Goal: Task Accomplishment & Management: Complete application form

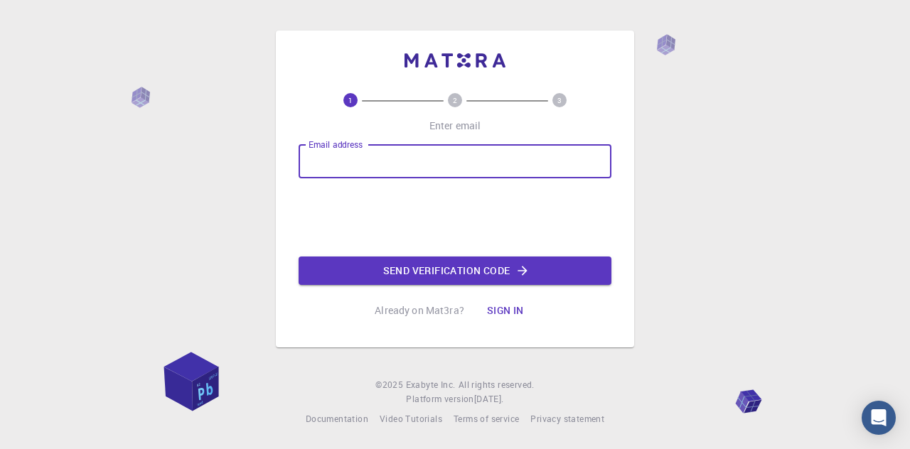
click at [354, 171] on input "Email address" at bounding box center [455, 161] width 313 height 34
type input "[EMAIL_ADDRESS][DOMAIN_NAME]"
click at [503, 272] on button "Send verification code" at bounding box center [455, 271] width 313 height 28
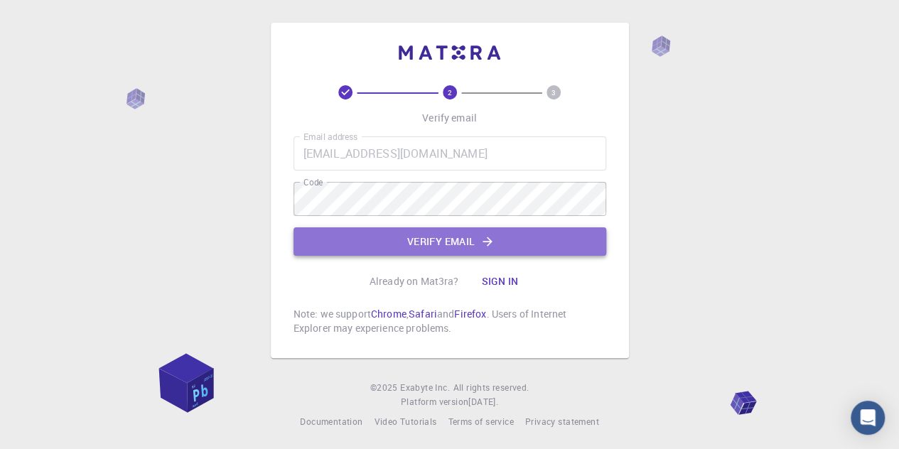
click at [457, 247] on button "Verify email" at bounding box center [450, 242] width 313 height 28
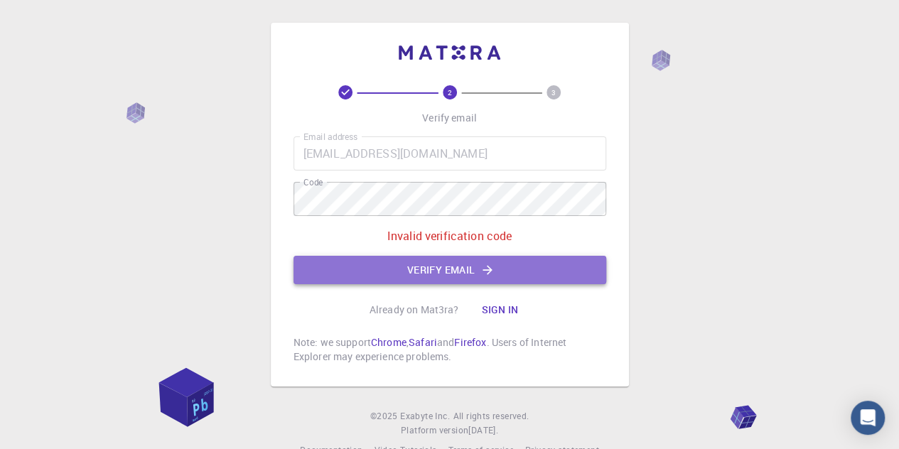
click at [484, 268] on icon "button" at bounding box center [488, 270] width 14 height 14
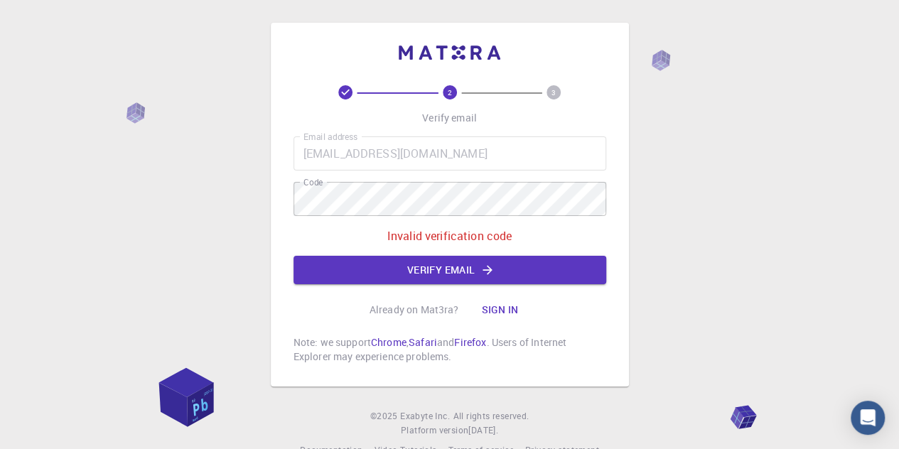
click at [344, 90] on icon at bounding box center [345, 92] width 14 height 14
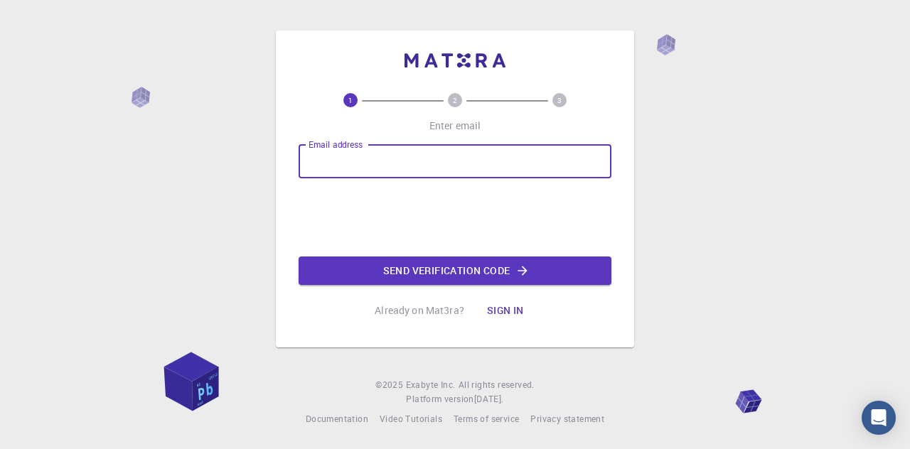
click at [362, 146] on div "Email address Email address" at bounding box center [455, 161] width 313 height 34
type input "[EMAIL_ADDRESS][DOMAIN_NAME]"
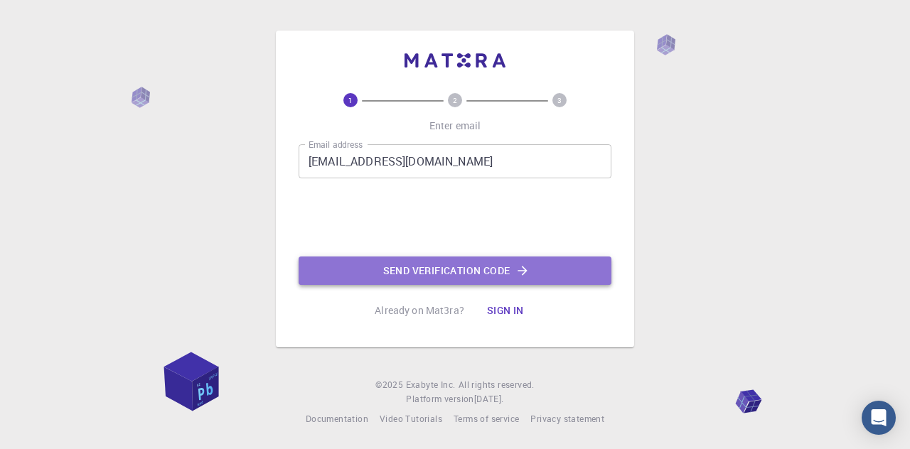
click at [488, 261] on button "Send verification code" at bounding box center [455, 271] width 313 height 28
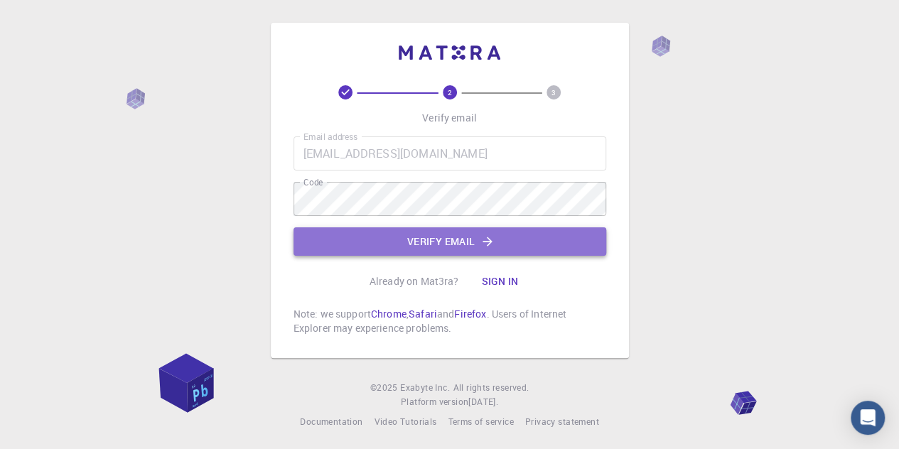
click at [436, 247] on button "Verify email" at bounding box center [450, 242] width 313 height 28
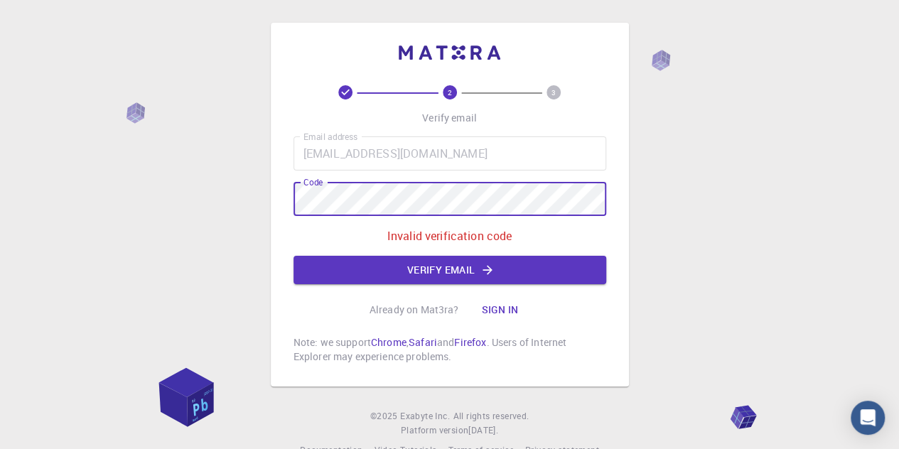
click at [269, 211] on div "2 3 Verify email Email address [EMAIL_ADDRESS][DOMAIN_NAME] Email address Code …" at bounding box center [449, 240] width 899 height 481
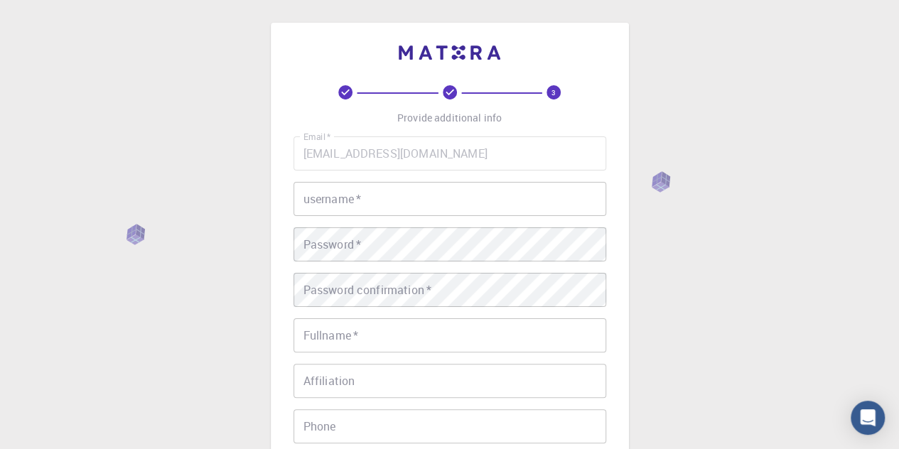
click at [421, 197] on input "username   *" at bounding box center [450, 199] width 313 height 34
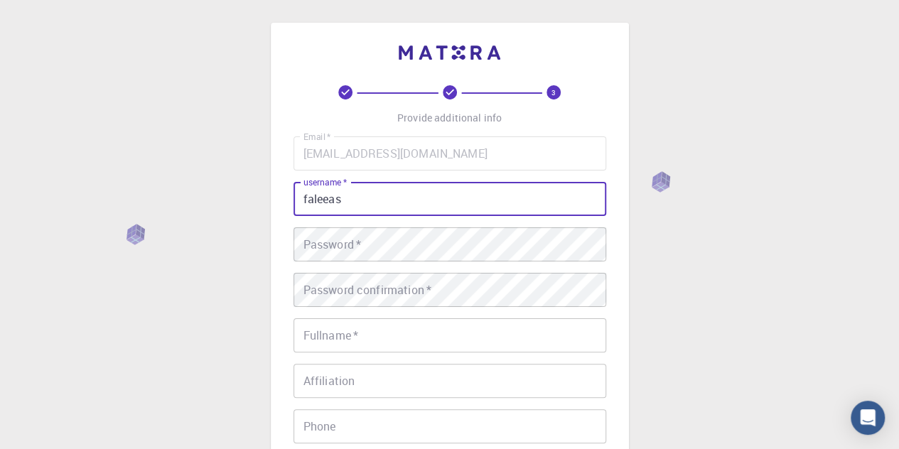
type input "faleeas"
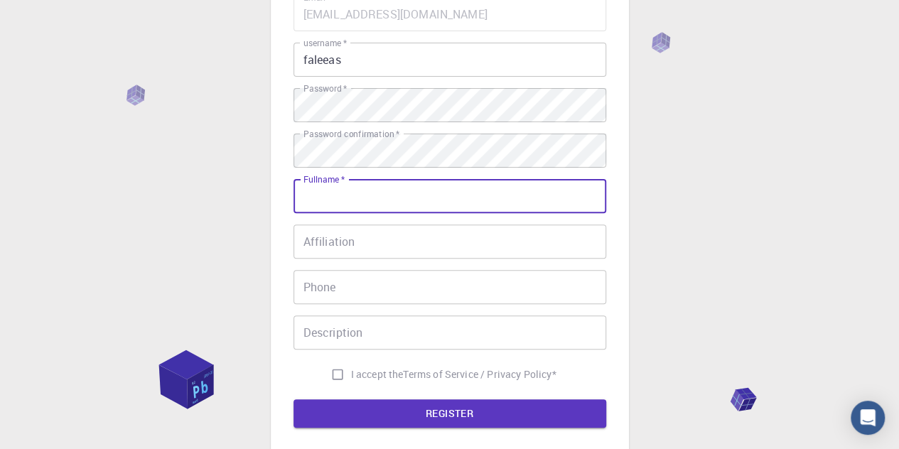
scroll to position [149, 0]
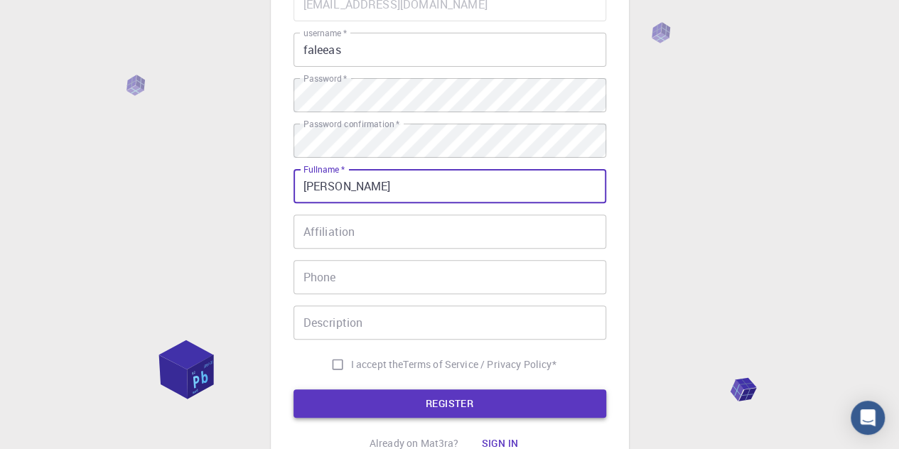
type input "[PERSON_NAME]"
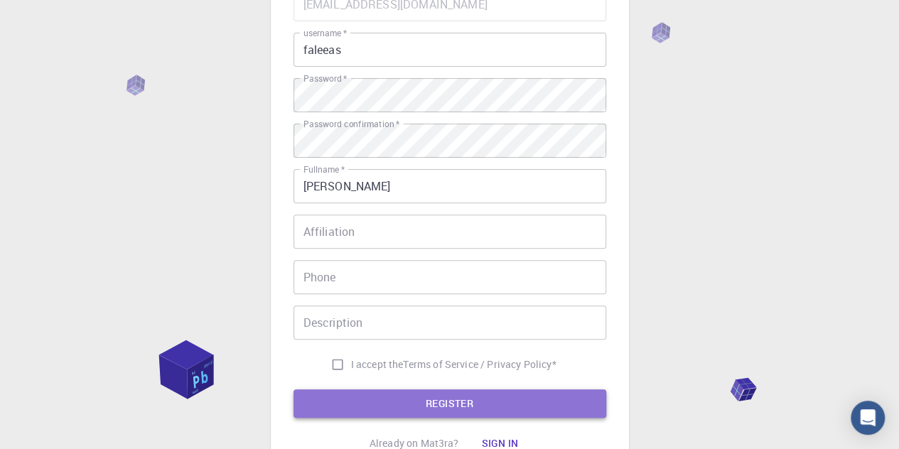
click at [439, 405] on button "REGISTER" at bounding box center [450, 404] width 313 height 28
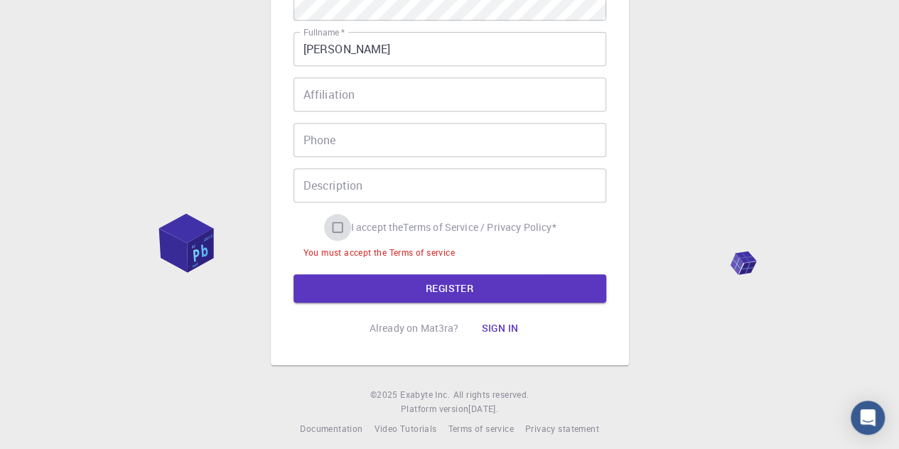
click at [331, 228] on input "I accept the Terms of Service / Privacy Policy *" at bounding box center [337, 227] width 27 height 27
checkbox input "true"
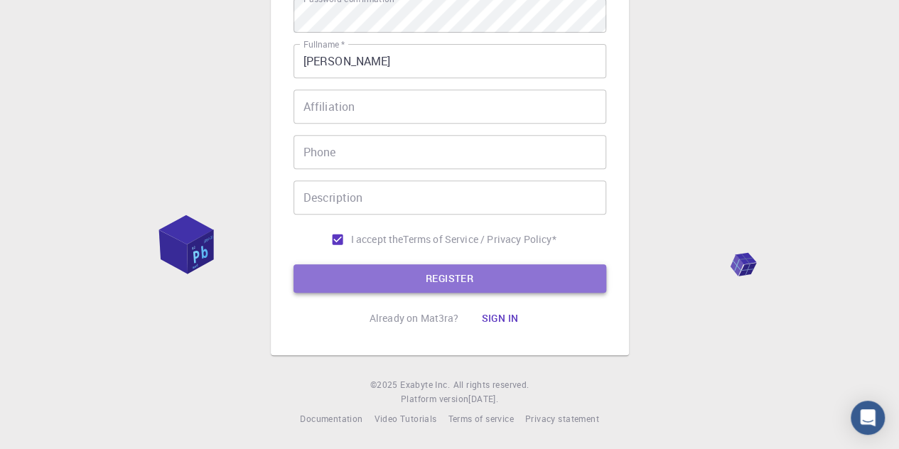
click at [457, 275] on button "REGISTER" at bounding box center [450, 279] width 313 height 28
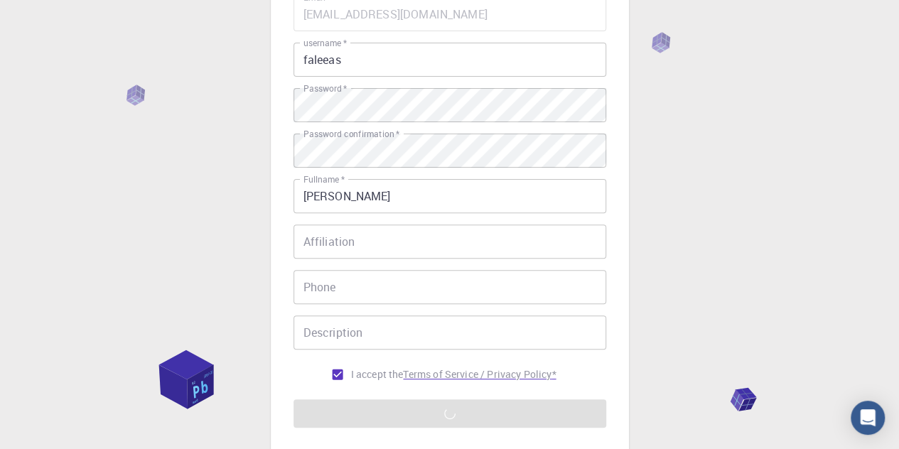
scroll to position [138, 0]
